Goal: Task Accomplishment & Management: Use online tool/utility

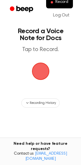
click at [39, 73] on span "button" at bounding box center [41, 71] width 20 height 20
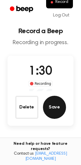
click at [55, 112] on button "Save" at bounding box center [54, 107] width 23 height 23
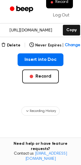
scroll to position [94, 0]
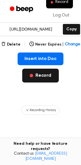
click at [42, 78] on button "Record" at bounding box center [40, 76] width 37 height 14
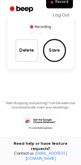
scroll to position [11, 0]
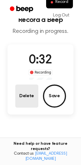
click at [27, 98] on button "Delete" at bounding box center [26, 95] width 23 height 23
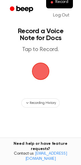
click at [41, 74] on span "button" at bounding box center [41, 72] width 18 height 18
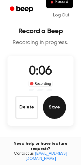
click at [51, 104] on button "Save" at bounding box center [54, 107] width 23 height 23
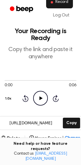
click at [64, 4] on span "Record" at bounding box center [61, 2] width 13 height 5
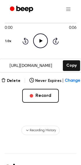
scroll to position [73, 0]
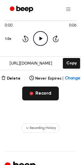
click at [37, 96] on button "Record" at bounding box center [40, 93] width 37 height 14
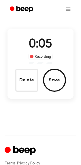
scroll to position [45, 0]
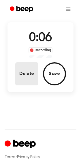
click at [29, 72] on button "Delete" at bounding box center [26, 73] width 23 height 23
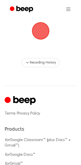
scroll to position [41, 0]
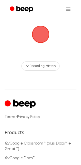
click at [36, 31] on span "button" at bounding box center [40, 34] width 19 height 19
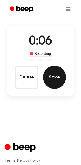
click at [56, 74] on button "Save" at bounding box center [54, 77] width 23 height 23
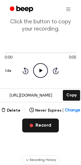
click at [40, 129] on button "Record" at bounding box center [40, 125] width 37 height 14
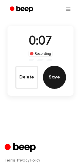
click at [56, 76] on button "Save" at bounding box center [54, 77] width 23 height 23
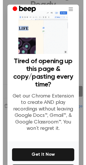
scroll to position [0, 0]
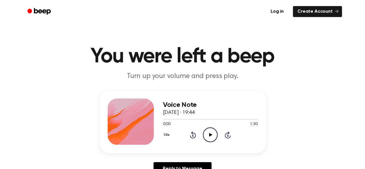
click at [205, 137] on icon "Play Audio" at bounding box center [210, 134] width 15 height 15
click at [209, 135] on icon at bounding box center [210, 135] width 3 height 4
click at [214, 133] on icon "Play Audio" at bounding box center [210, 134] width 15 height 15
click at [212, 134] on icon "Pause Audio" at bounding box center [210, 134] width 15 height 15
click at [211, 138] on icon "Play Audio" at bounding box center [210, 134] width 15 height 15
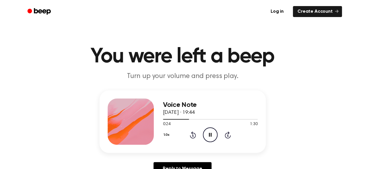
click at [211, 138] on icon "Pause Audio" at bounding box center [210, 134] width 15 height 15
click at [211, 138] on icon "Play Audio" at bounding box center [210, 134] width 15 height 15
click at [211, 136] on icon at bounding box center [210, 135] width 3 height 4
click at [210, 136] on icon "Play Audio" at bounding box center [210, 134] width 15 height 15
click at [210, 136] on icon at bounding box center [210, 135] width 3 height 4
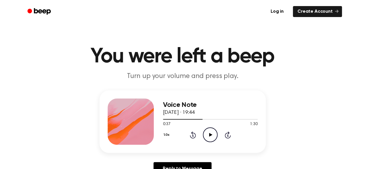
click at [210, 135] on icon at bounding box center [210, 135] width 3 height 4
click at [212, 133] on icon "Pause Audio" at bounding box center [210, 134] width 15 height 15
click at [209, 132] on icon "Play Audio" at bounding box center [210, 134] width 15 height 15
click at [209, 132] on icon "Pause Audio" at bounding box center [210, 134] width 15 height 15
click at [209, 135] on icon at bounding box center [210, 135] width 3 height 4
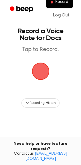
click at [38, 71] on span "button" at bounding box center [41, 71] width 24 height 24
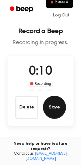
click at [54, 111] on button "Save" at bounding box center [54, 107] width 23 height 23
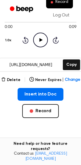
scroll to position [60, 0]
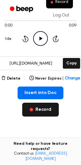
click at [45, 108] on button "Record" at bounding box center [40, 110] width 37 height 14
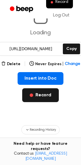
scroll to position [0, 0]
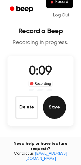
click at [56, 105] on button "Save" at bounding box center [54, 107] width 23 height 23
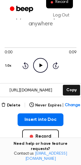
scroll to position [48, 0]
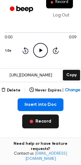
click at [37, 122] on button "Record" at bounding box center [40, 121] width 37 height 14
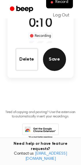
click at [57, 61] on button "Save" at bounding box center [54, 59] width 23 height 23
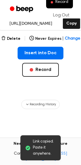
scroll to position [99, 0]
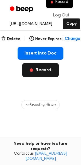
click at [51, 72] on button "Record" at bounding box center [40, 70] width 37 height 14
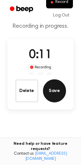
click at [55, 90] on button "Save" at bounding box center [54, 90] width 23 height 23
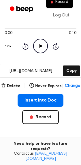
scroll to position [80, 0]
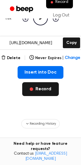
click at [45, 91] on button "Record" at bounding box center [40, 89] width 37 height 14
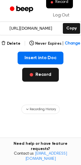
scroll to position [0, 0]
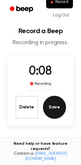
click at [58, 110] on button "Save" at bounding box center [54, 107] width 23 height 23
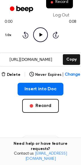
scroll to position [71, 0]
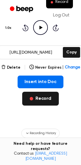
click at [44, 97] on button "Record" at bounding box center [40, 99] width 37 height 14
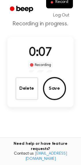
scroll to position [16, 0]
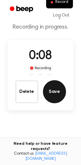
click at [54, 95] on button "Save" at bounding box center [54, 91] width 23 height 23
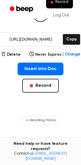
scroll to position [101, 0]
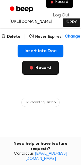
click at [46, 70] on button "Record" at bounding box center [40, 68] width 37 height 14
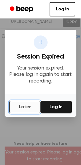
click at [23, 108] on button "Later" at bounding box center [24, 107] width 31 height 13
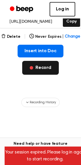
click at [46, 68] on button "Record" at bounding box center [40, 68] width 37 height 14
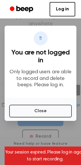
scroll to position [0, 0]
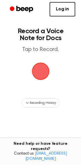
click at [41, 68] on span "button" at bounding box center [41, 72] width 18 height 18
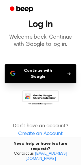
scroll to position [6, 0]
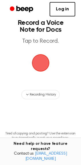
scroll to position [8, 0]
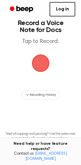
click at [42, 65] on span "button" at bounding box center [40, 63] width 19 height 19
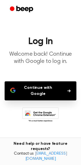
click at [65, 90] on button "Continue with Google" at bounding box center [41, 90] width 72 height 19
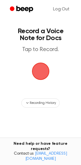
click at [42, 73] on span "button" at bounding box center [40, 71] width 21 height 21
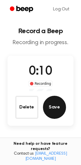
click at [62, 109] on button "Save" at bounding box center [54, 107] width 23 height 23
